Goal: Task Accomplishment & Management: Complete application form

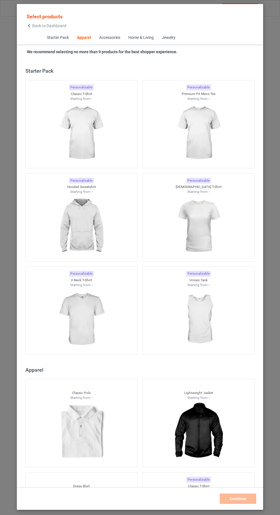
scroll to position [306, 0]
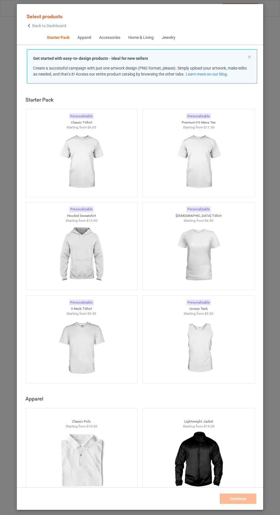
click at [96, 163] on img at bounding box center [81, 162] width 51 height 64
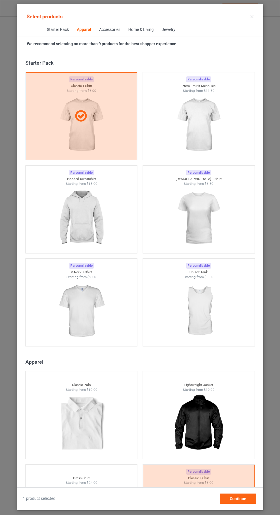
click at [205, 160] on div "Personalizable Premium Fit Mens Tee Starting from $11.50" at bounding box center [199, 116] width 112 height 88
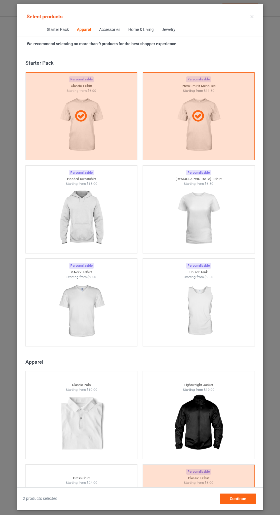
click at [209, 213] on img at bounding box center [198, 218] width 51 height 64
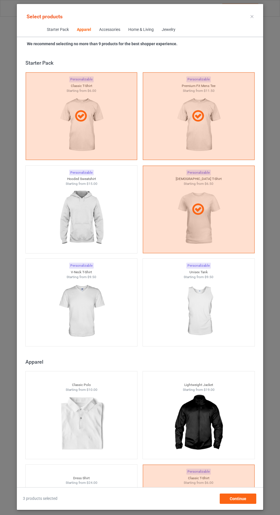
click at [95, 308] on img at bounding box center [81, 311] width 51 height 64
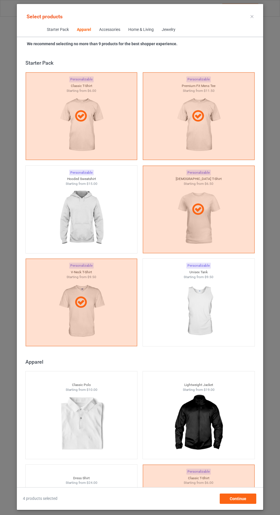
click at [84, 214] on img at bounding box center [81, 218] width 51 height 64
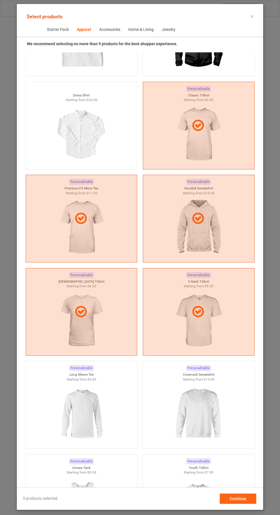
scroll to position [410, 0]
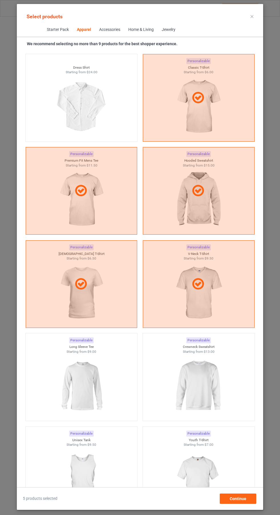
click at [205, 378] on img at bounding box center [198, 386] width 51 height 64
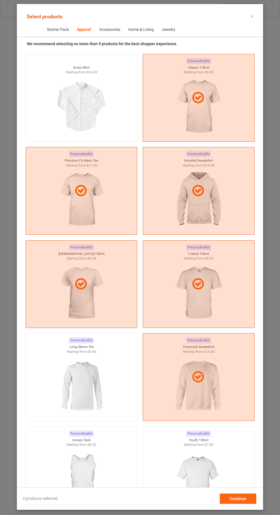
click at [96, 380] on img at bounding box center [81, 386] width 51 height 64
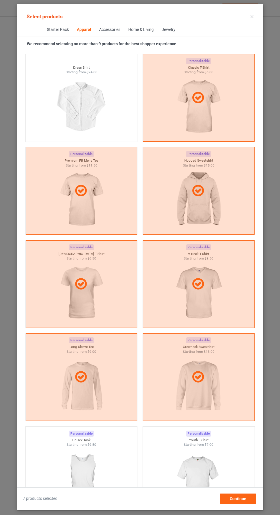
click at [252, 16] on icon at bounding box center [252, 16] width 3 height 3
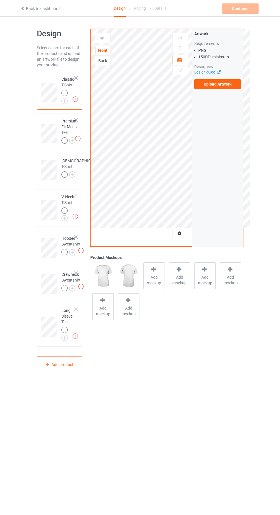
click at [0, 0] on img at bounding box center [0, 0] width 0 height 0
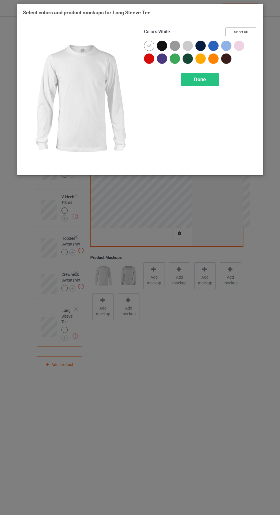
click at [242, 32] on button "Select all" at bounding box center [241, 31] width 31 height 9
click at [200, 79] on span "Done" at bounding box center [200, 79] width 12 height 6
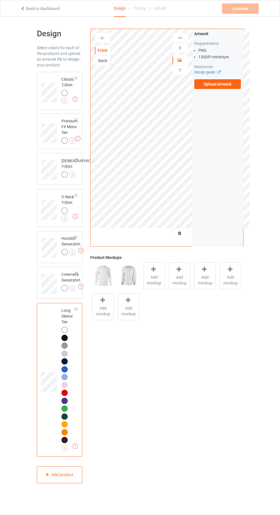
click at [0, 0] on img at bounding box center [0, 0] width 0 height 0
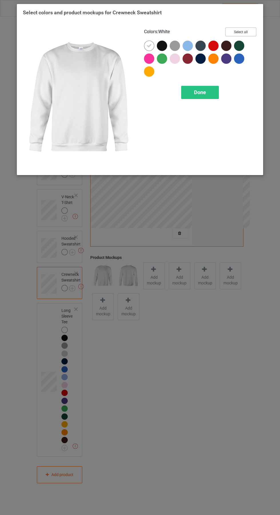
click at [242, 32] on button "Select all" at bounding box center [241, 31] width 31 height 9
click at [206, 98] on div "Done" at bounding box center [200, 92] width 38 height 13
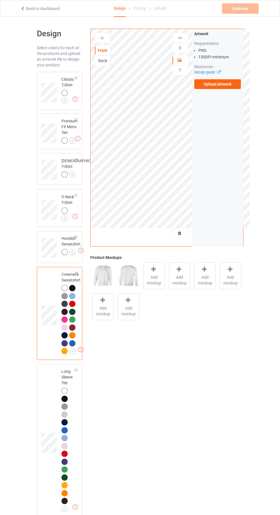
click at [0, 0] on img at bounding box center [0, 0] width 0 height 0
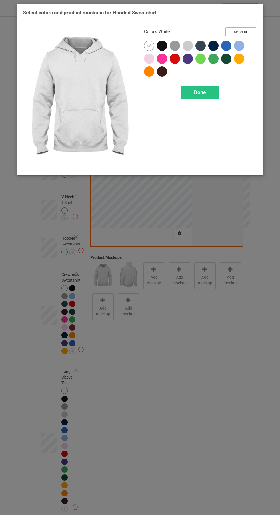
click at [251, 33] on button "Select all" at bounding box center [241, 31] width 31 height 9
click at [209, 94] on div "Done" at bounding box center [200, 92] width 38 height 13
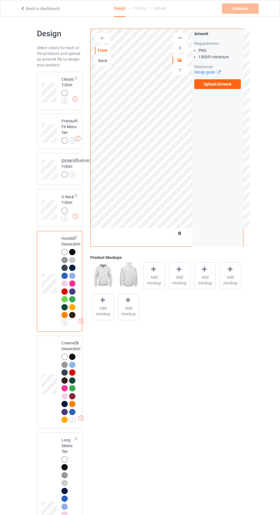
click at [0, 0] on img at bounding box center [0, 0] width 0 height 0
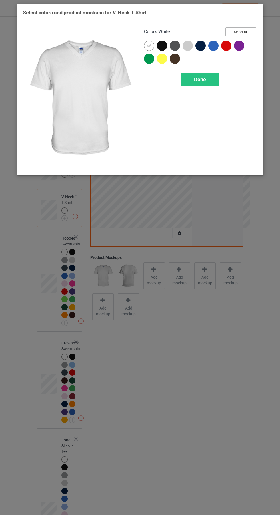
click at [248, 34] on button "Select all" at bounding box center [241, 31] width 31 height 9
click at [209, 82] on div "Done" at bounding box center [200, 79] width 38 height 13
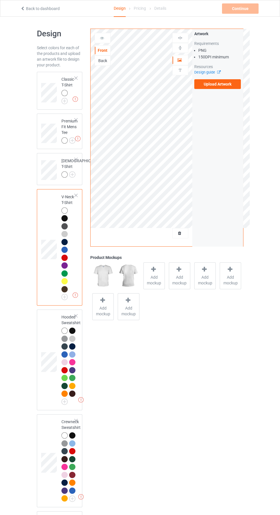
click at [0, 0] on img at bounding box center [0, 0] width 0 height 0
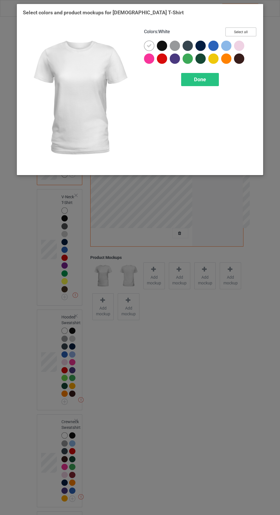
click at [251, 28] on button "Select all" at bounding box center [241, 31] width 31 height 9
click at [200, 79] on span "Done" at bounding box center [200, 79] width 12 height 6
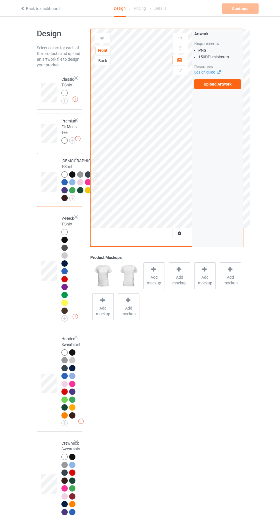
click at [0, 0] on img at bounding box center [0, 0] width 0 height 0
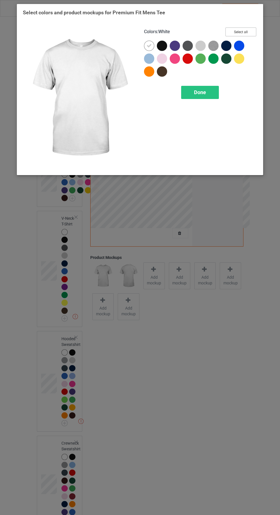
click at [250, 36] on button "Select all" at bounding box center [241, 31] width 31 height 9
click at [202, 97] on div "Done" at bounding box center [200, 92] width 38 height 13
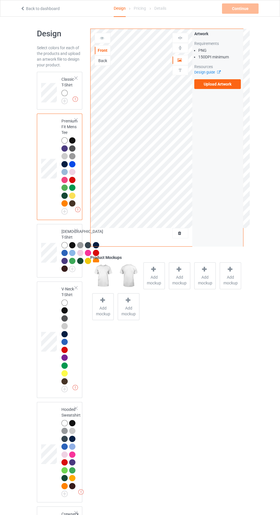
click at [0, 0] on img at bounding box center [0, 0] width 0 height 0
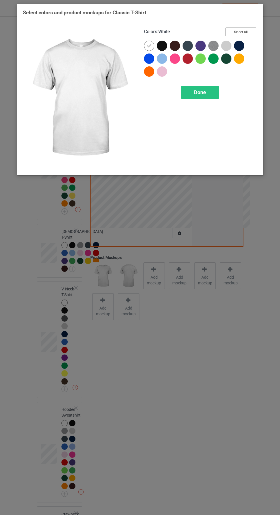
click at [245, 33] on button "Select all" at bounding box center [241, 31] width 31 height 9
click at [208, 97] on div "Done" at bounding box center [200, 92] width 38 height 13
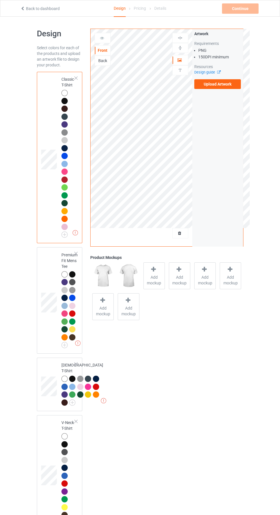
click at [229, 87] on label "Upload Artwork" at bounding box center [218, 84] width 47 height 10
click at [0, 0] on input "Upload Artwork" at bounding box center [0, 0] width 0 height 0
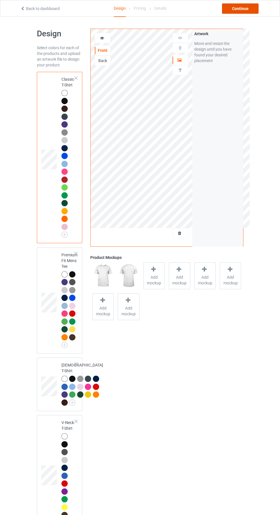
click at [247, 13] on div "Continue" at bounding box center [240, 8] width 37 height 10
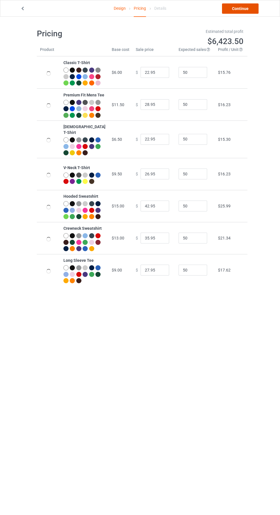
click at [249, 8] on link "Continue" at bounding box center [240, 8] width 37 height 10
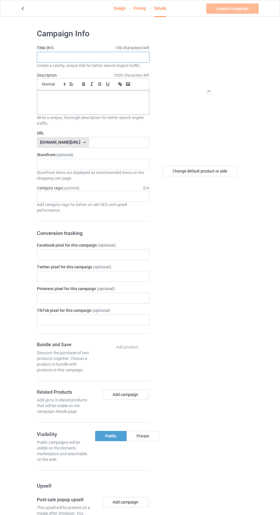
click at [75, 57] on input "text" at bounding box center [93, 57] width 113 height 11
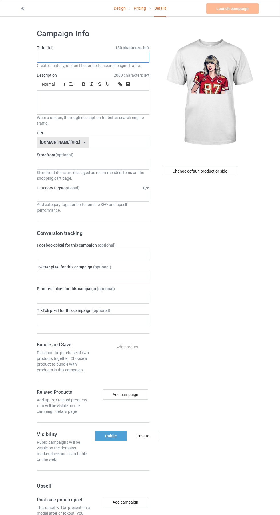
click at [81, 58] on input "text" at bounding box center [93, 57] width 113 height 11
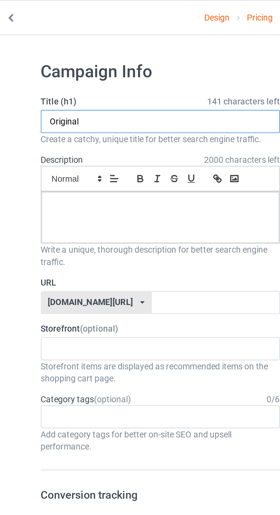
type input "Original"
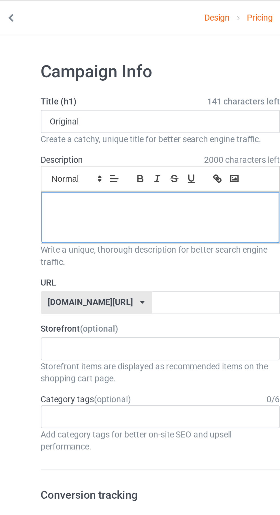
click at [74, 104] on div at bounding box center [93, 102] width 112 height 24
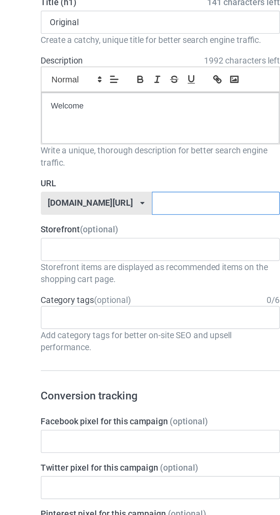
click at [104, 142] on input "text" at bounding box center [119, 142] width 60 height 11
type input "G"
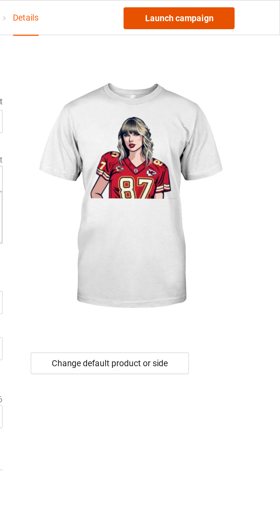
click at [248, 11] on link "Launch campaign" at bounding box center [233, 8] width 52 height 10
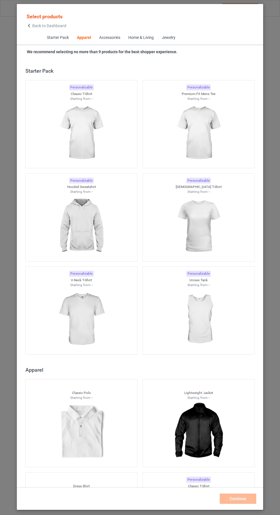
scroll to position [306, 0]
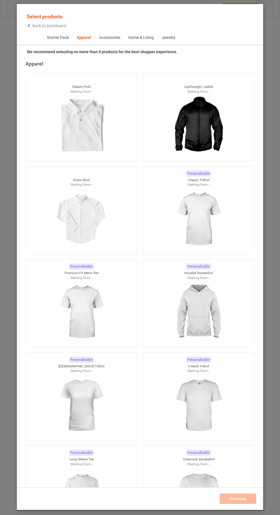
click at [29, 26] on icon at bounding box center [29, 26] width 5 height 4
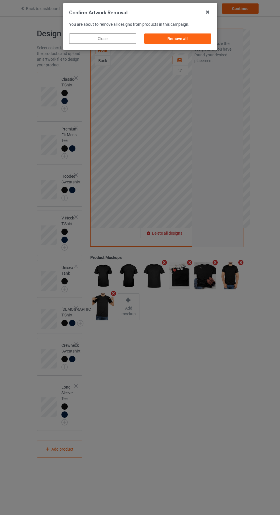
click at [176, 38] on div "Remove all" at bounding box center [177, 38] width 67 height 10
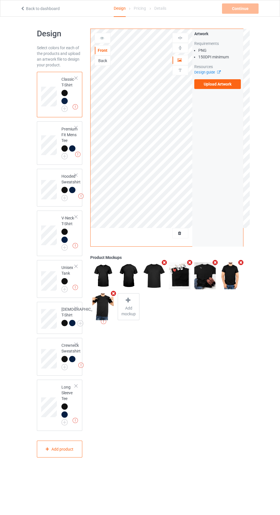
click at [225, 84] on label "Upload Artwork" at bounding box center [218, 84] width 47 height 10
click at [0, 0] on input "Upload Artwork" at bounding box center [0, 0] width 0 height 0
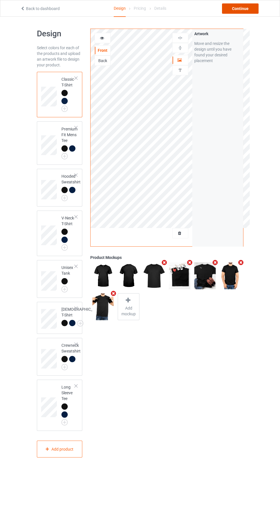
click at [247, 13] on div "Continue" at bounding box center [240, 8] width 37 height 10
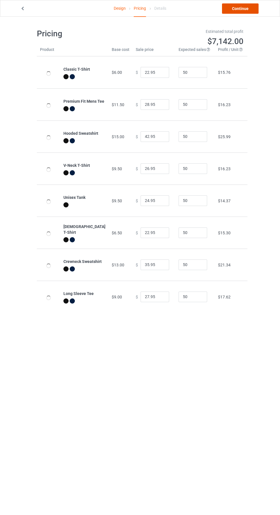
click at [249, 9] on link "Continue" at bounding box center [240, 8] width 37 height 10
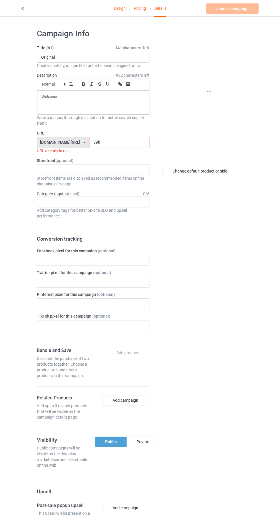
click at [120, 142] on input "39k" at bounding box center [119, 142] width 60 height 11
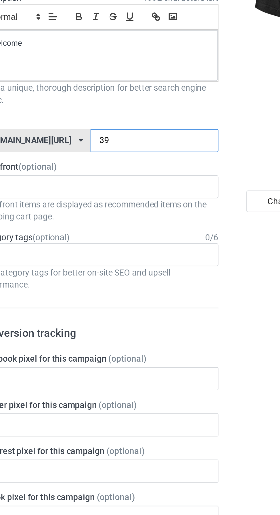
type input "3"
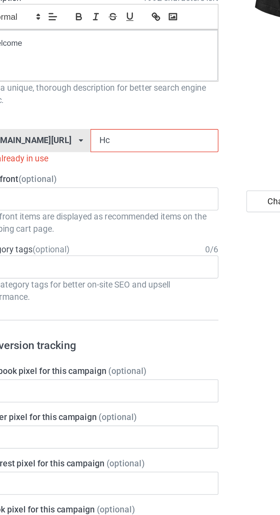
type input "Hcs"
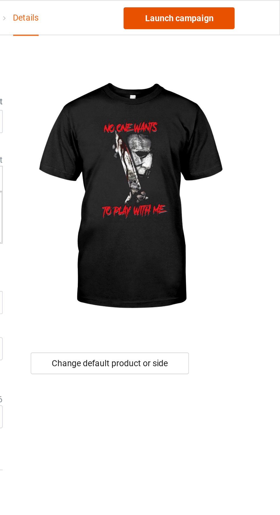
click at [241, 8] on link "Launch campaign" at bounding box center [233, 8] width 52 height 10
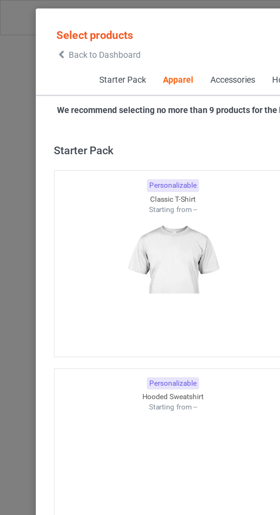
scroll to position [306, 0]
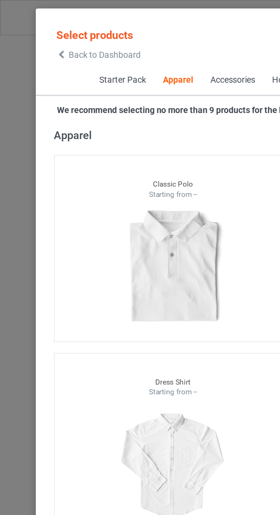
click at [35, 26] on span "Back to Dashboard" at bounding box center [49, 25] width 34 height 5
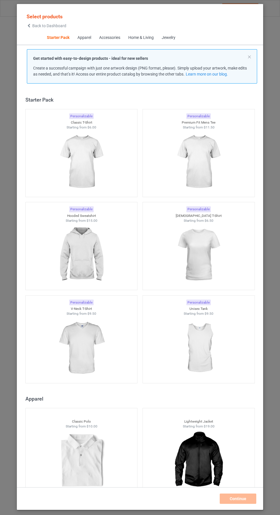
click at [87, 165] on img at bounding box center [81, 162] width 51 height 64
click at [200, 206] on div "Personalizable" at bounding box center [199, 209] width 25 height 6
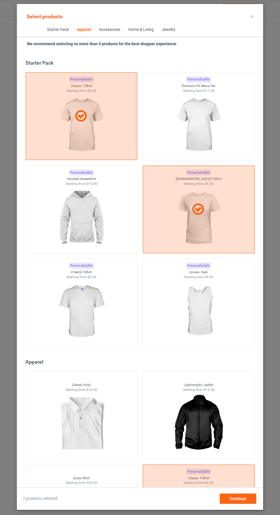
click at [94, 324] on img at bounding box center [81, 311] width 51 height 64
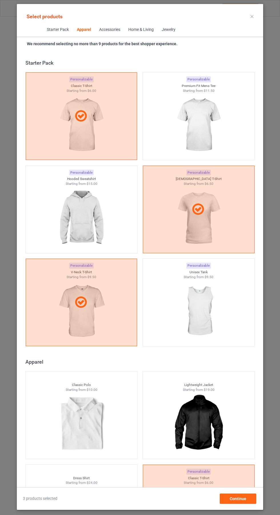
click at [215, 124] on img at bounding box center [198, 125] width 51 height 64
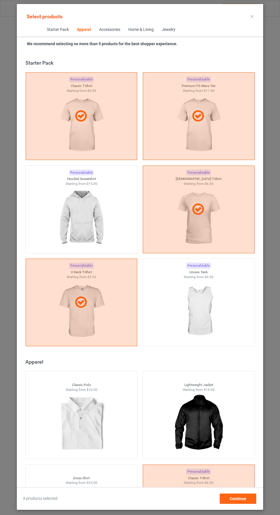
click at [252, 16] on icon at bounding box center [252, 16] width 3 height 3
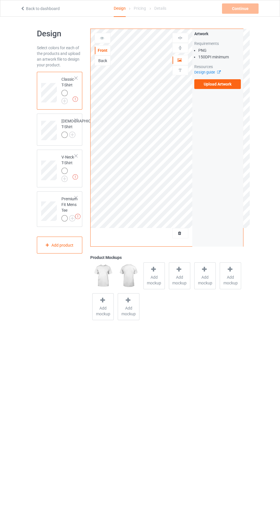
click at [0, 0] on img at bounding box center [0, 0] width 0 height 0
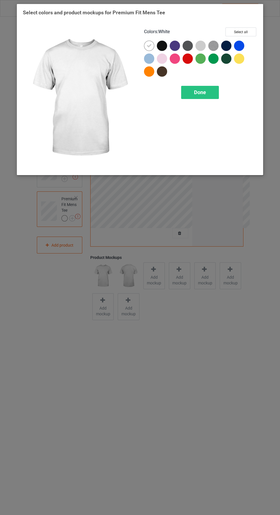
click at [163, 56] on div at bounding box center [162, 58] width 10 height 10
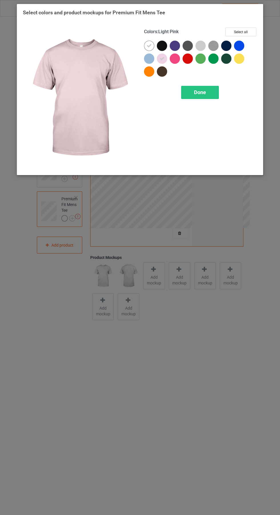
click at [145, 41] on div at bounding box center [150, 47] width 13 height 13
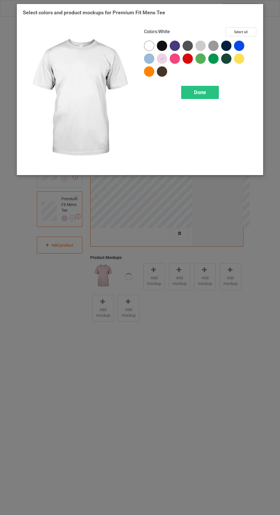
click at [204, 92] on span "Done" at bounding box center [200, 92] width 12 height 6
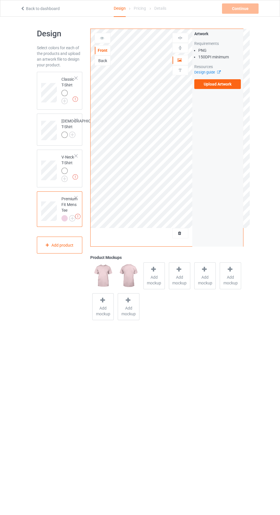
click at [0, 0] on img at bounding box center [0, 0] width 0 height 0
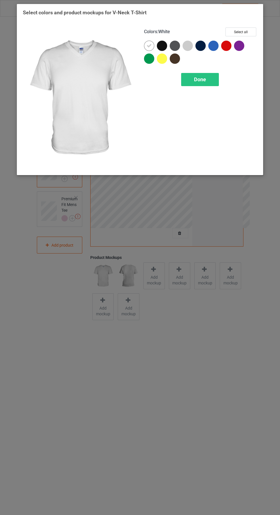
click at [205, 78] on span "Done" at bounding box center [200, 79] width 12 height 6
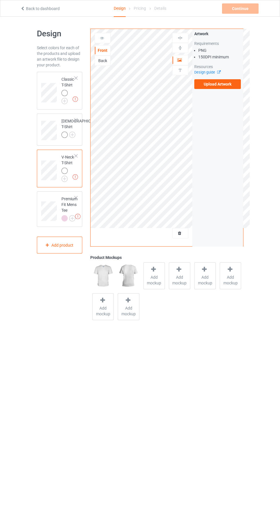
click at [76, 158] on div at bounding box center [76, 156] width 4 height 4
click at [0, 0] on img at bounding box center [0, 0] width 0 height 0
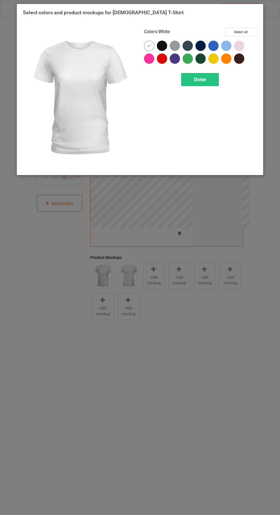
click at [242, 47] on div at bounding box center [239, 46] width 10 height 10
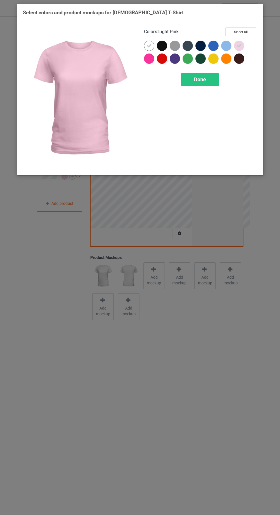
click at [147, 42] on div at bounding box center [149, 46] width 10 height 10
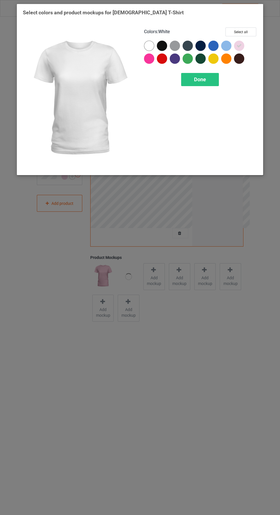
click at [205, 83] on div "Done" at bounding box center [200, 79] width 38 height 13
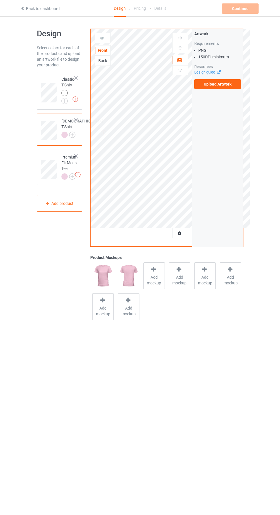
click at [0, 0] on img at bounding box center [0, 0] width 0 height 0
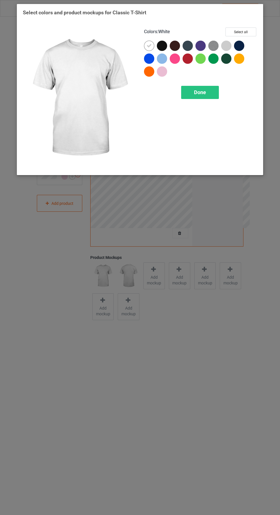
click at [168, 73] on div at bounding box center [163, 72] width 13 height 13
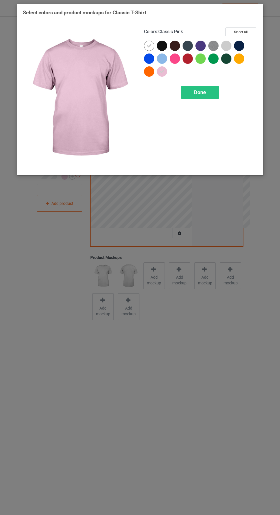
click at [149, 45] on icon at bounding box center [149, 45] width 5 height 5
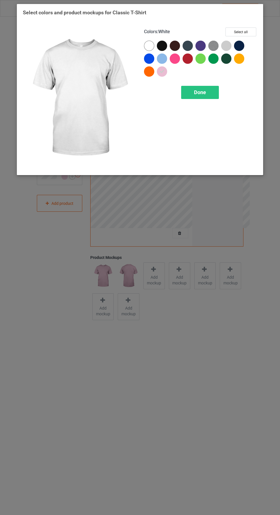
click at [211, 91] on div "Done" at bounding box center [200, 92] width 38 height 13
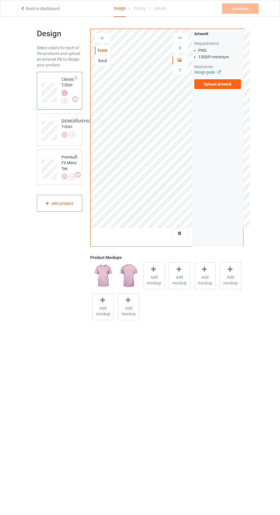
click at [157, 275] on span "Add mockup" at bounding box center [154, 279] width 21 height 11
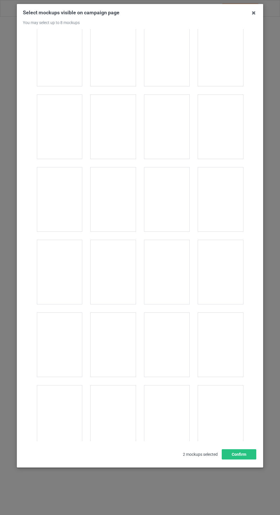
scroll to position [2192, 0]
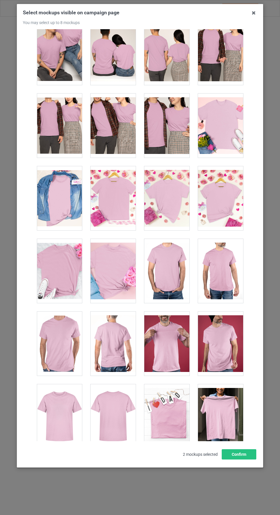
click at [116, 193] on div at bounding box center [113, 198] width 45 height 64
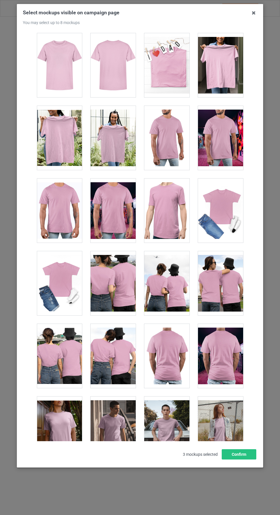
click at [254, 13] on icon at bounding box center [253, 12] width 9 height 9
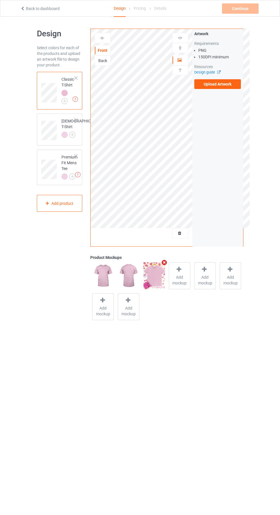
click at [221, 87] on label "Upload Artwork" at bounding box center [218, 84] width 47 height 10
click at [0, 0] on input "Upload Artwork" at bounding box center [0, 0] width 0 height 0
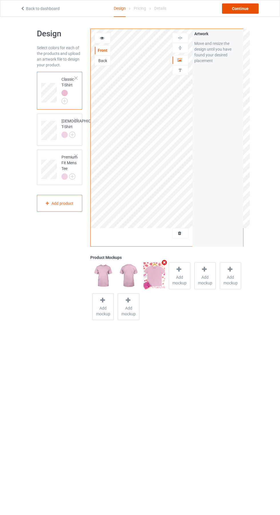
click at [245, 9] on div "Continue" at bounding box center [240, 8] width 37 height 10
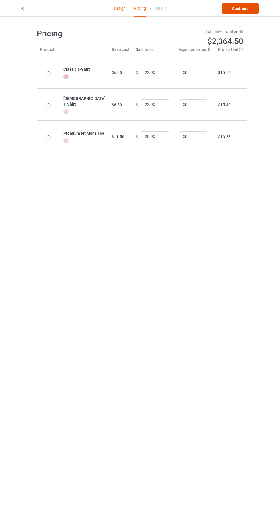
click at [242, 9] on link "Continue" at bounding box center [240, 8] width 37 height 10
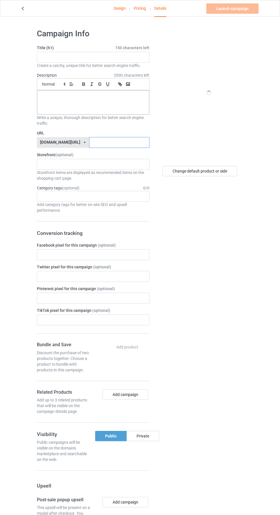
click at [110, 143] on input "text" at bounding box center [119, 142] width 60 height 11
click at [76, 57] on input "text" at bounding box center [93, 57] width 113 height 11
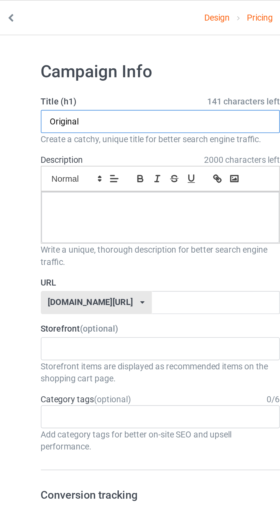
type input "Original"
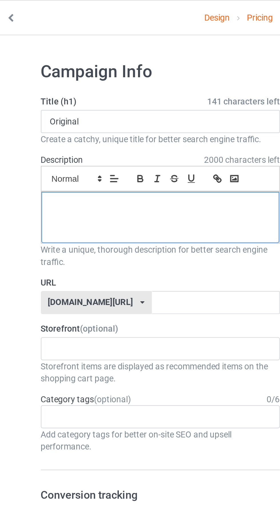
click at [77, 102] on div at bounding box center [93, 102] width 112 height 24
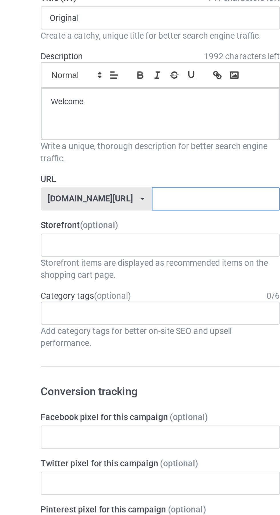
click at [105, 142] on input "text" at bounding box center [119, 142] width 60 height 11
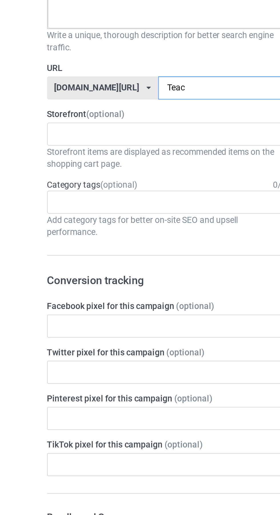
type input "Teach"
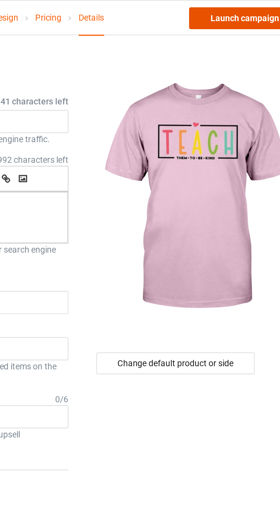
click at [235, 9] on link "Launch campaign" at bounding box center [233, 8] width 52 height 10
